Goal: Transaction & Acquisition: Purchase product/service

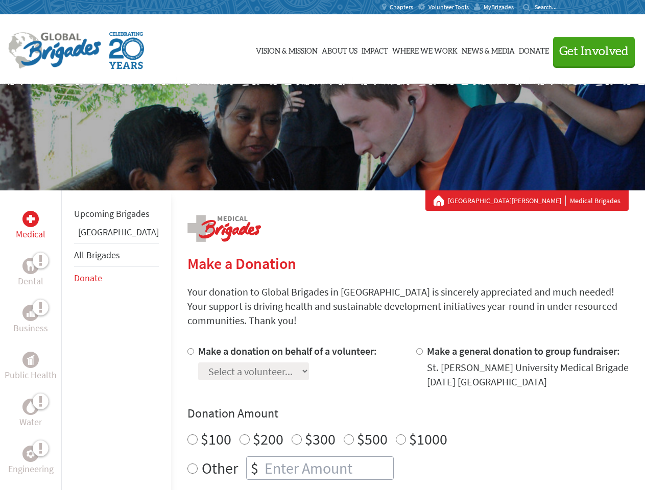
click at [564, 7] on div "Search for:" at bounding box center [543, 7] width 41 height 8
click at [589, 51] on span "Get Involved" at bounding box center [593, 51] width 69 height 12
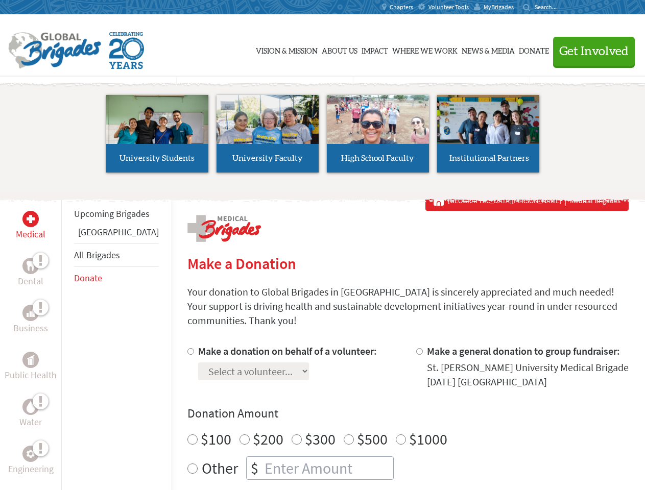
click at [323, 137] on li "High School Faculty" at bounding box center [378, 134] width 110 height 94
click at [67, 340] on div "Upcoming Brigades Greece All Brigades Donate" at bounding box center [116, 435] width 110 height 490
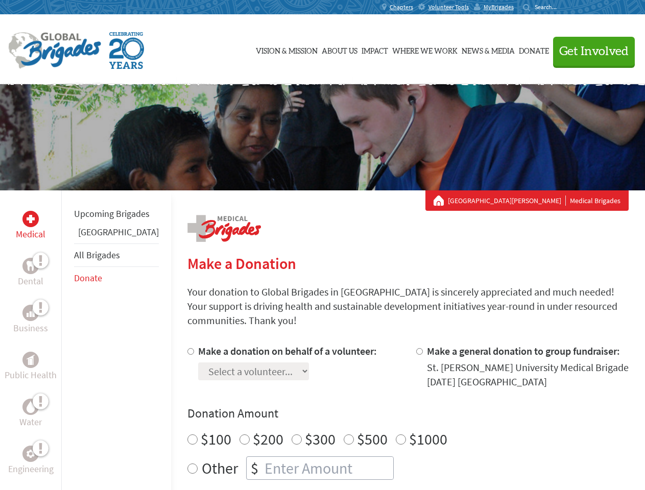
click at [390, 410] on div "Donation Amount $100 $200 $300 $500 $1000 Other $" at bounding box center [407, 442] width 441 height 75
click at [187, 348] on input "Make a donation on behalf of a volunteer:" at bounding box center [190, 351] width 7 height 7
radio input "true"
click at [416, 348] on input "Make a general donation to group fundraiser:" at bounding box center [419, 351] width 7 height 7
radio input "true"
